Goal: Navigation & Orientation: Understand site structure

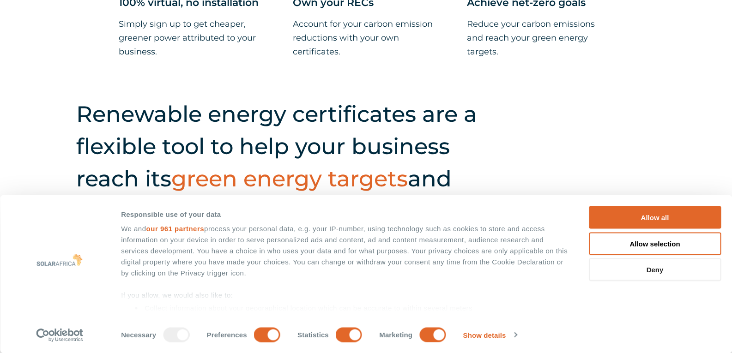
click at [658, 267] on button "Deny" at bounding box center [655, 270] width 132 height 23
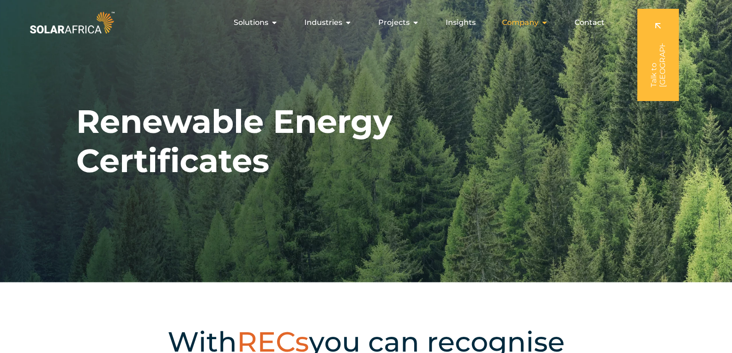
click at [534, 20] on span "Company" at bounding box center [520, 22] width 36 height 11
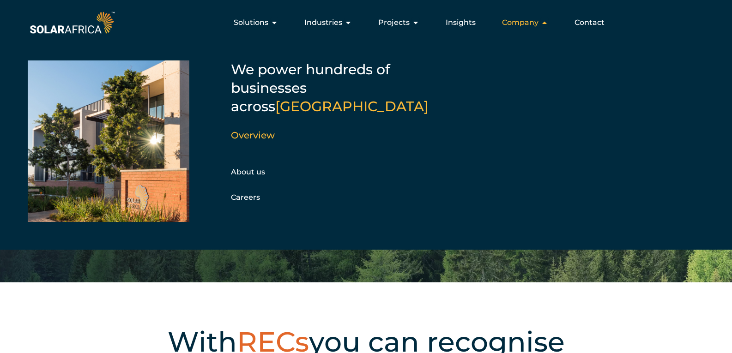
click at [534, 20] on span "Company" at bounding box center [520, 22] width 36 height 11
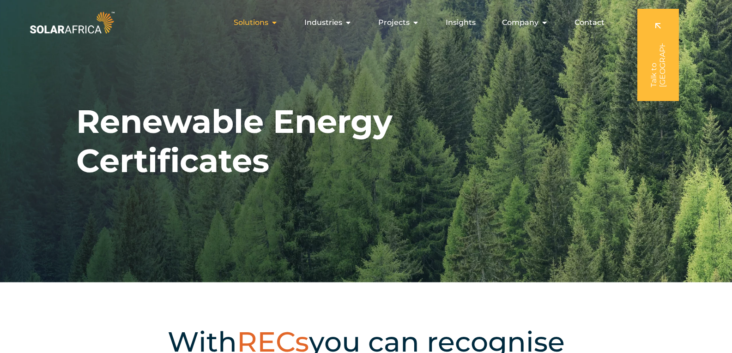
click at [265, 27] on span "Solutions" at bounding box center [251, 22] width 35 height 11
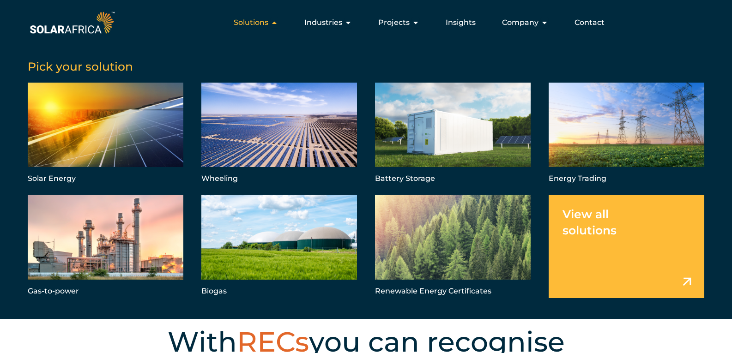
click at [265, 27] on span "Solutions" at bounding box center [251, 22] width 35 height 11
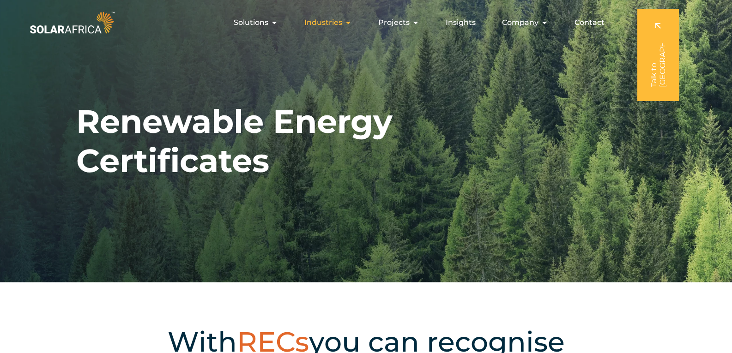
click at [334, 20] on span "Industries" at bounding box center [323, 22] width 38 height 11
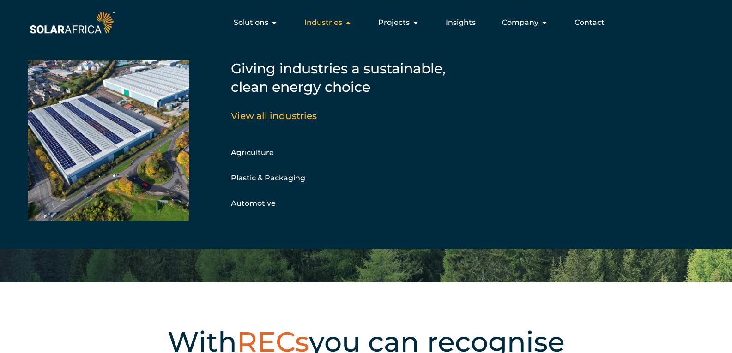
click at [334, 20] on span "Industries" at bounding box center [323, 22] width 38 height 11
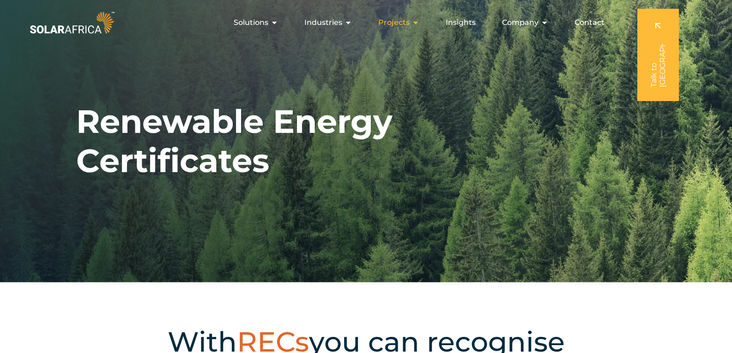
click at [404, 20] on span "Projects" at bounding box center [393, 22] width 31 height 11
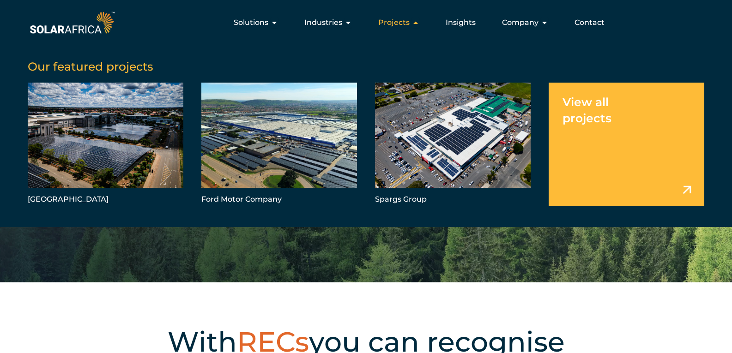
click at [404, 20] on span "Projects" at bounding box center [393, 22] width 31 height 11
